Goal: Task Accomplishment & Management: Use online tool/utility

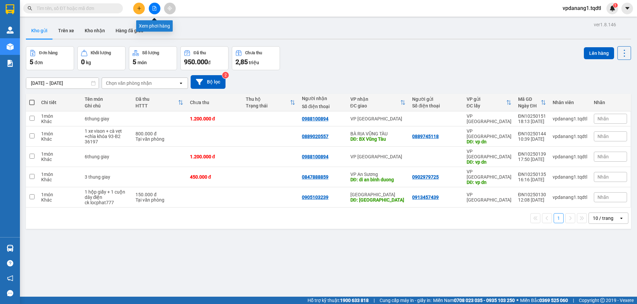
click at [154, 10] on icon "file-add" at bounding box center [154, 8] width 5 height 5
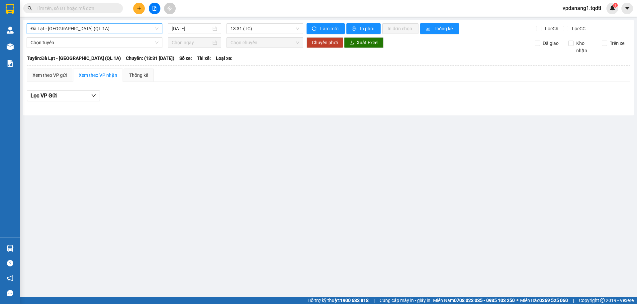
click at [106, 32] on span "Đà Lạt - [GEOGRAPHIC_DATA] (QL 1A)" at bounding box center [95, 29] width 128 height 10
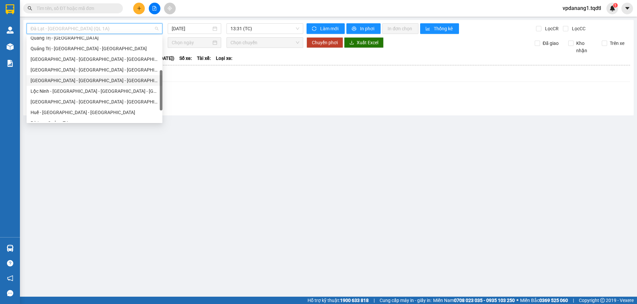
scroll to position [66, 0]
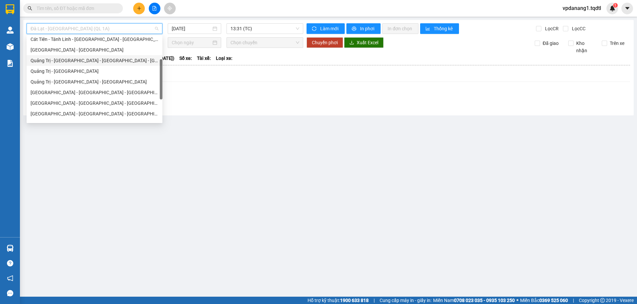
click at [109, 62] on div "Quảng Trị - [GEOGRAPHIC_DATA] - [GEOGRAPHIC_DATA] - [GEOGRAPHIC_DATA]" at bounding box center [95, 60] width 128 height 7
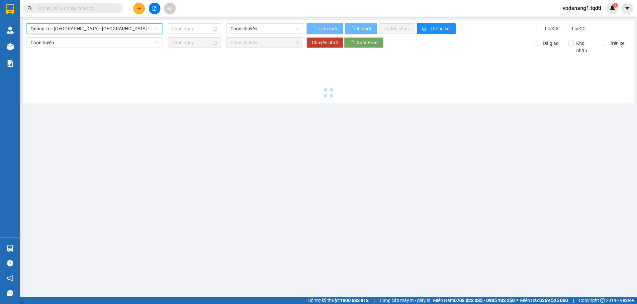
type input "[DATE]"
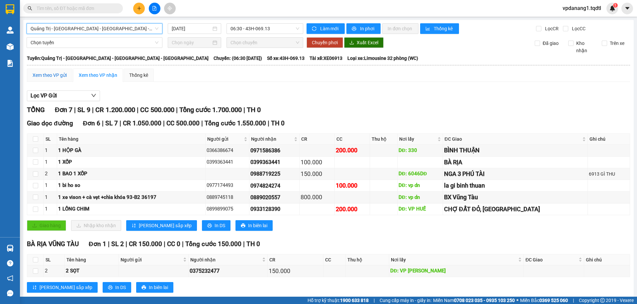
click at [58, 76] on div "Xem theo VP gửi" at bounding box center [50, 74] width 34 height 7
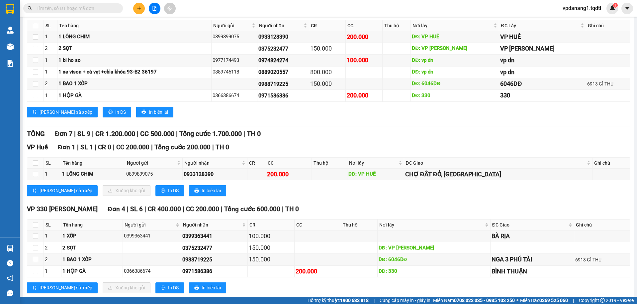
scroll to position [188, 0]
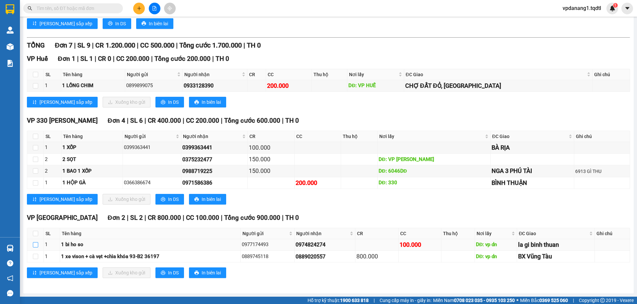
click at [36, 247] on input "checkbox" at bounding box center [35, 244] width 5 height 5
checkbox input "true"
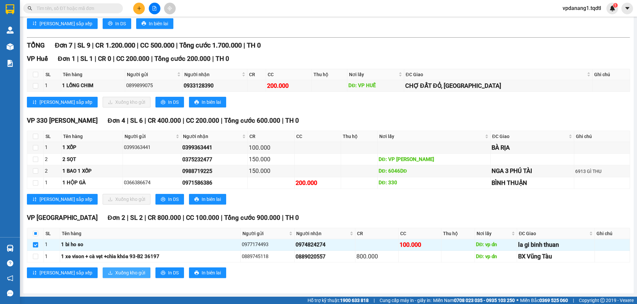
click at [115, 270] on span "Xuống kho gửi" at bounding box center [130, 272] width 30 height 7
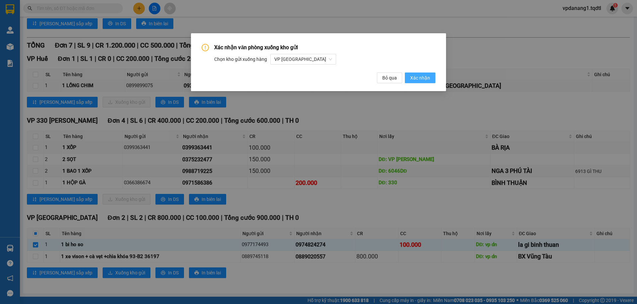
click at [428, 78] on span "Xác nhận" at bounding box center [420, 77] width 20 height 7
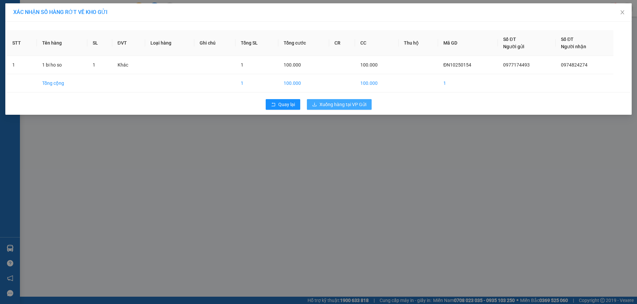
click at [354, 103] on span "Xuống hàng tại VP Gửi" at bounding box center [343, 104] width 47 height 7
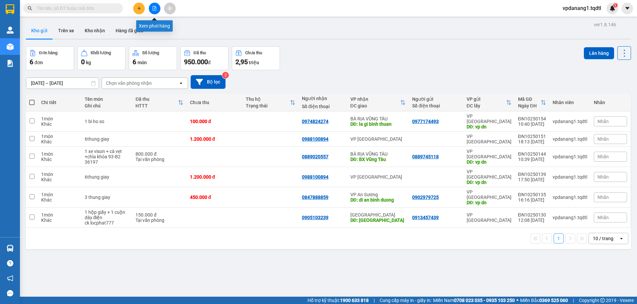
click at [158, 9] on button at bounding box center [155, 9] width 12 height 12
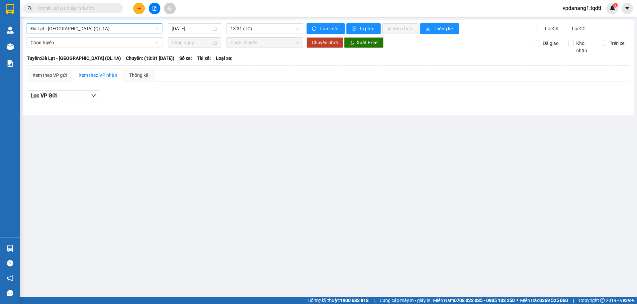
click at [95, 23] on div "Đà Lạt - [GEOGRAPHIC_DATA] (QL 1A)" at bounding box center [95, 28] width 136 height 11
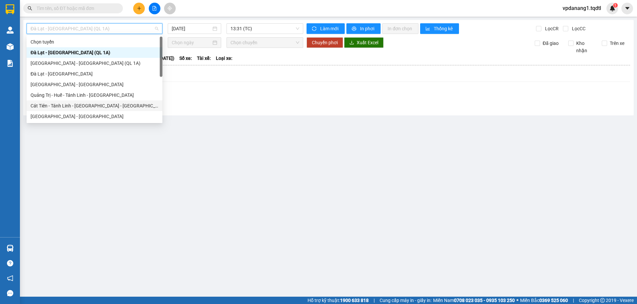
scroll to position [66, 0]
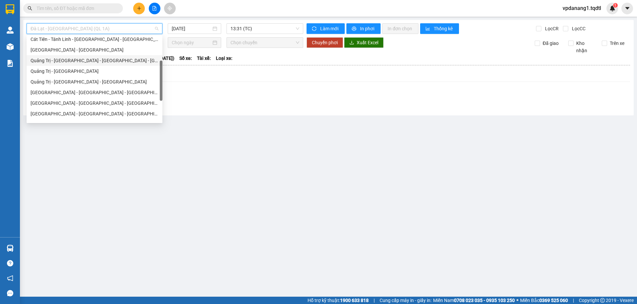
click at [106, 57] on div "Quảng Trị - [GEOGRAPHIC_DATA] - [GEOGRAPHIC_DATA] - [GEOGRAPHIC_DATA]" at bounding box center [95, 60] width 128 height 7
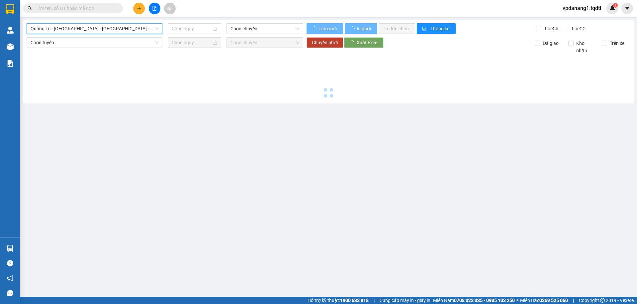
type input "[DATE]"
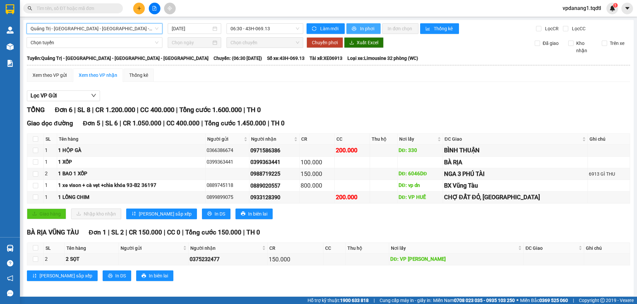
click at [365, 28] on span "In phơi" at bounding box center [367, 28] width 15 height 7
